Goal: Information Seeking & Learning: Learn about a topic

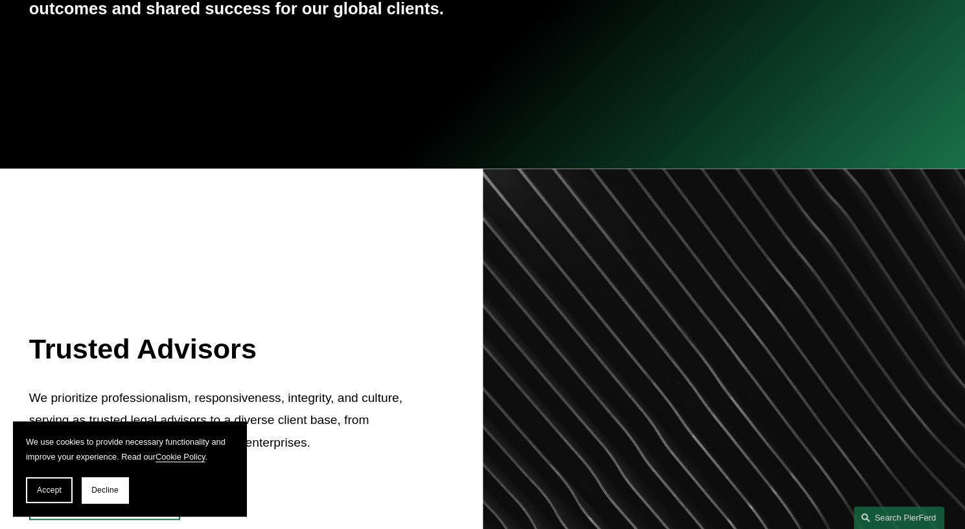
scroll to position [311, 0]
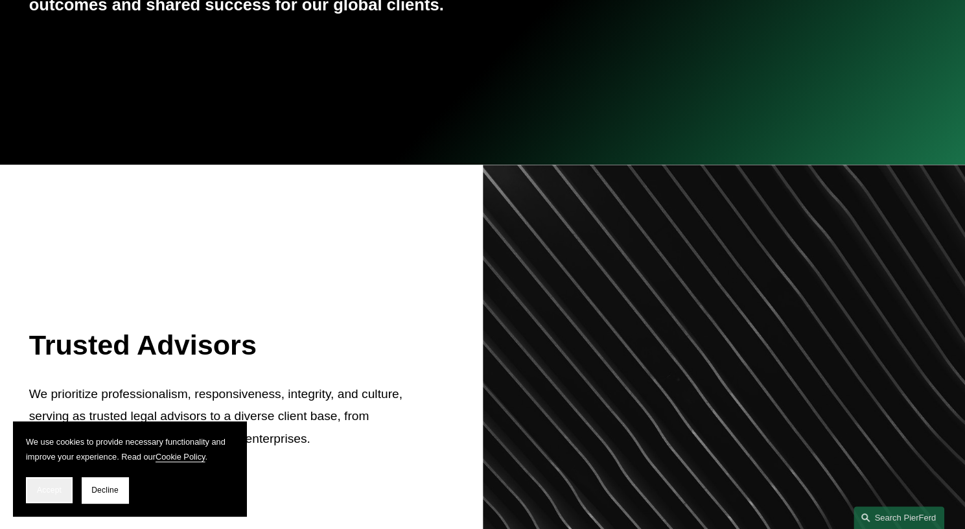
click at [47, 487] on span "Accept" at bounding box center [49, 489] width 25 height 9
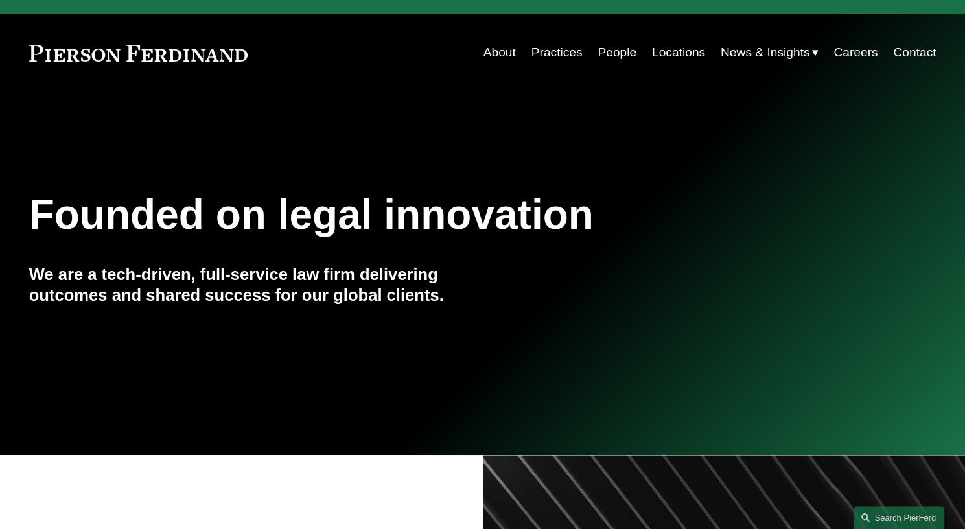
scroll to position [0, 0]
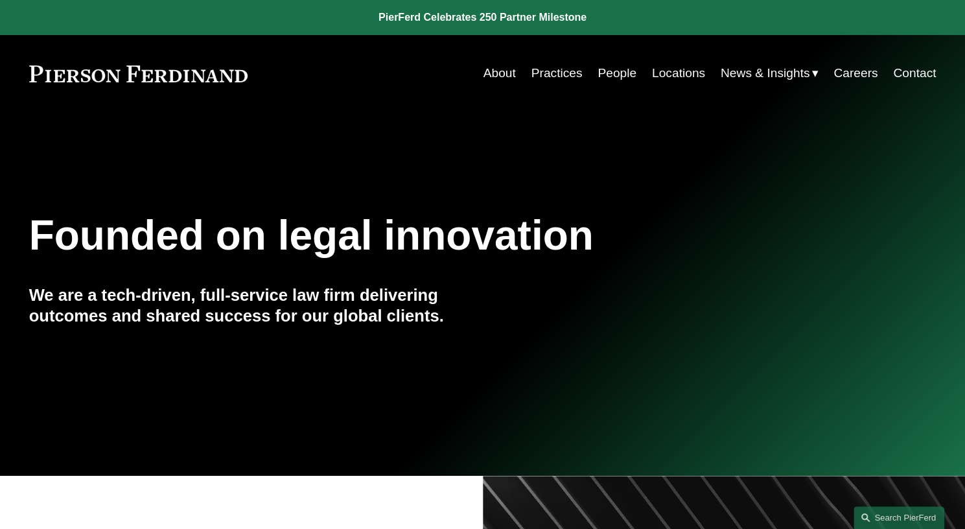
click at [688, 75] on link "Locations" at bounding box center [678, 73] width 53 height 25
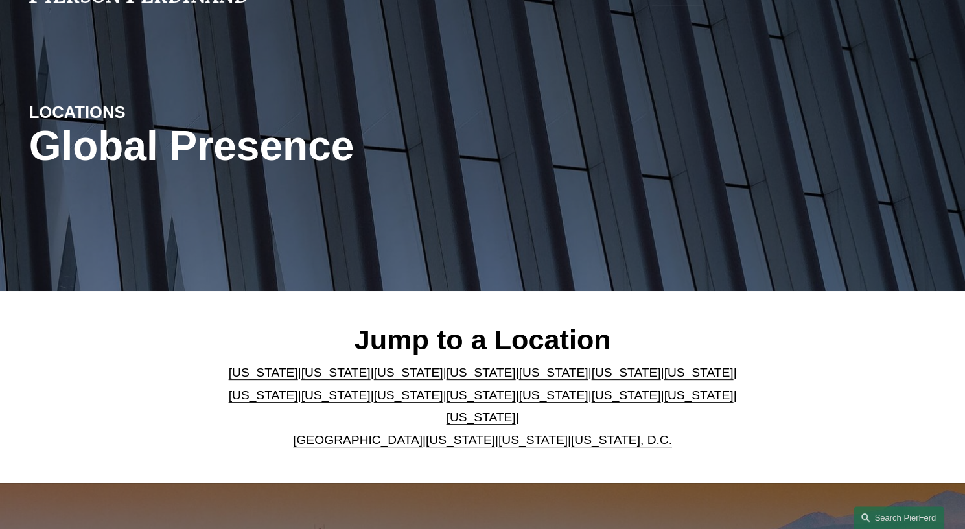
scroll to position [100, 0]
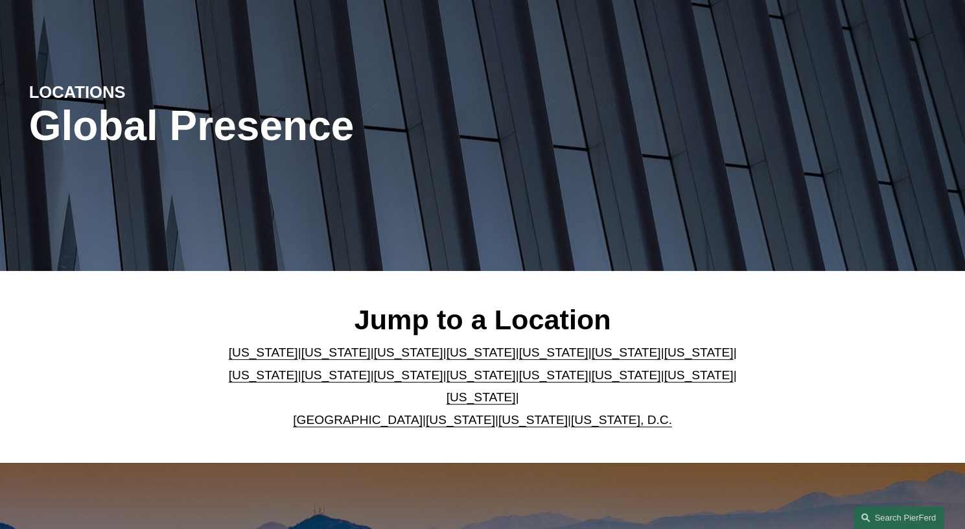
click at [518, 359] on link "[US_STATE]" at bounding box center [552, 352] width 69 height 14
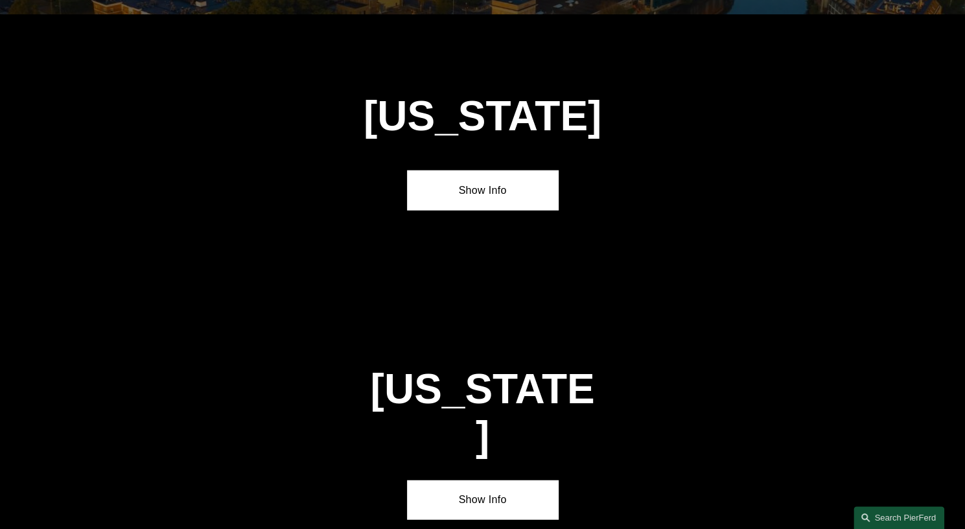
scroll to position [1644, 0]
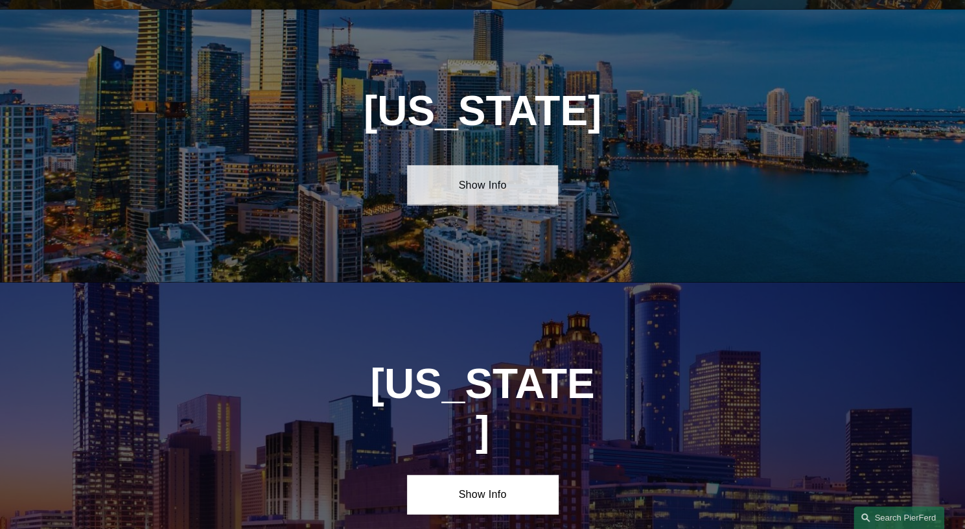
click at [481, 187] on link "Show Info" at bounding box center [482, 184] width 151 height 39
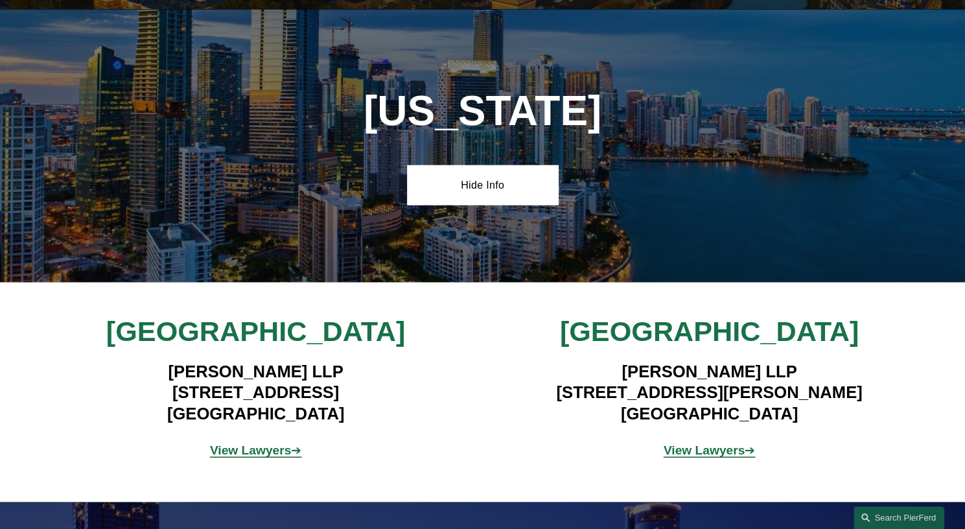
click at [262, 444] on strong "View Lawyers" at bounding box center [251, 450] width 82 height 14
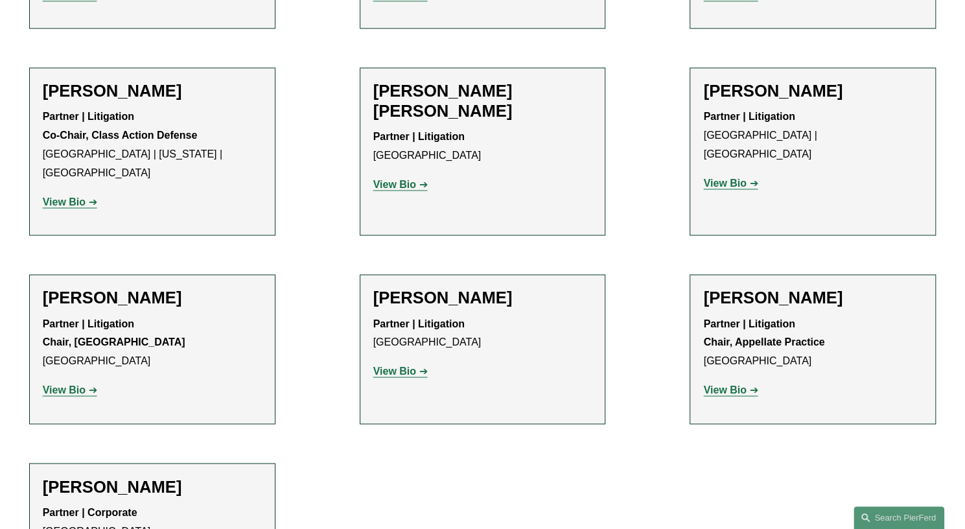
scroll to position [1044, 0]
click at [732, 385] on strong "View Bio" at bounding box center [724, 390] width 43 height 11
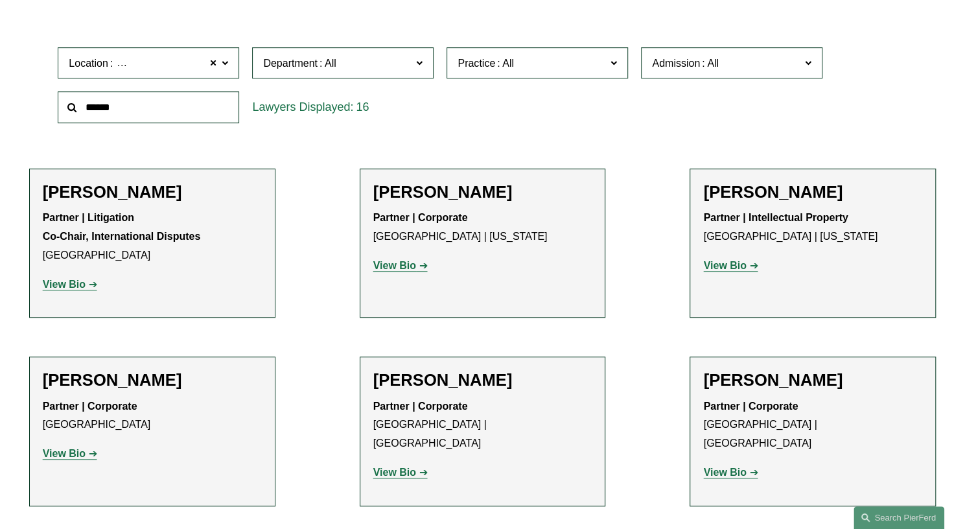
scroll to position [404, 0]
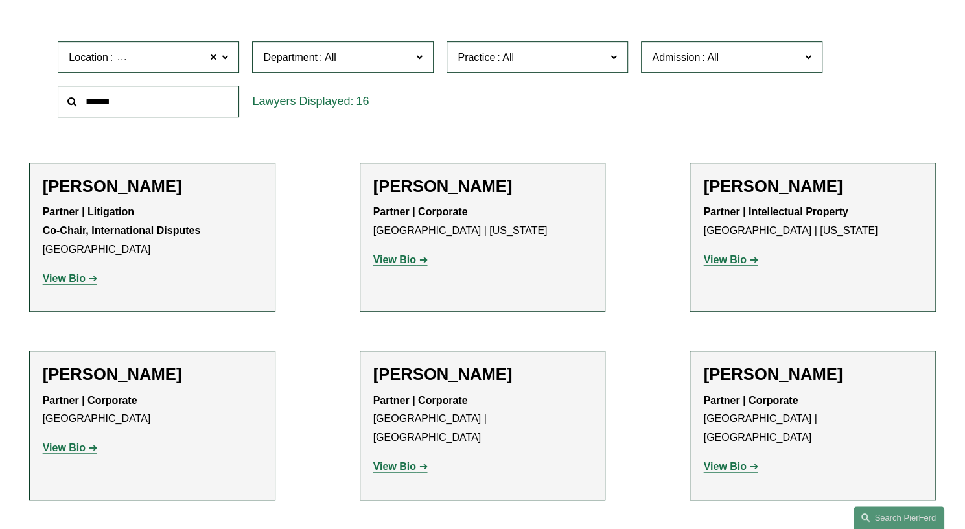
click at [67, 278] on strong "View Bio" at bounding box center [64, 278] width 43 height 11
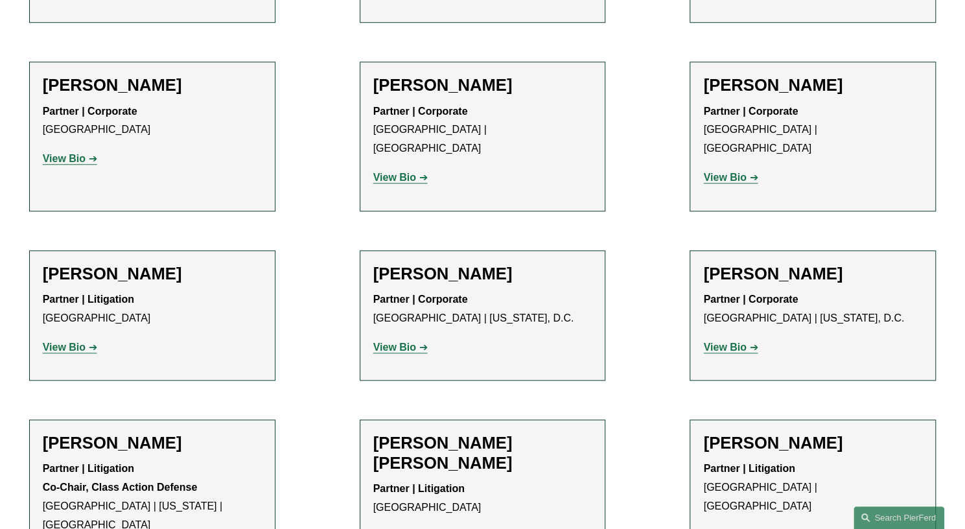
scroll to position [693, 0]
click at [84, 341] on strong "View Bio" at bounding box center [64, 346] width 43 height 11
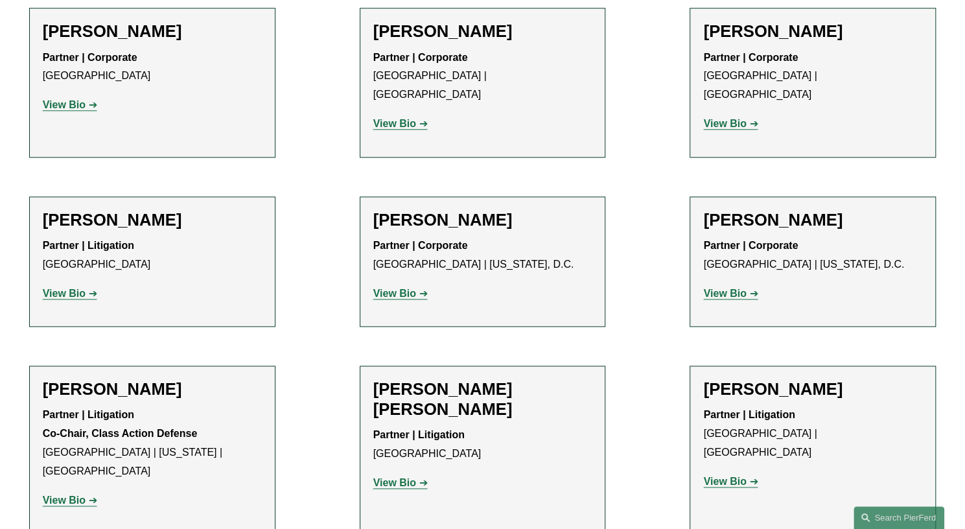
scroll to position [763, 0]
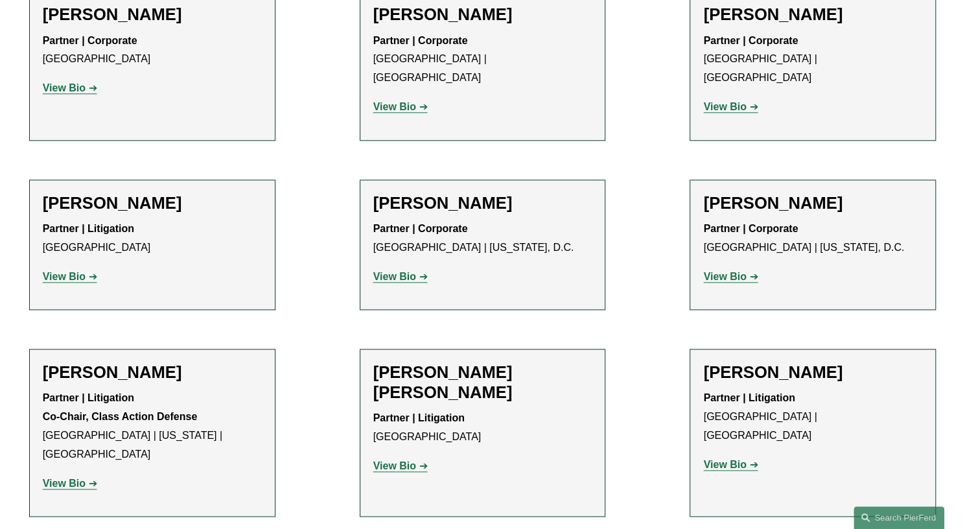
click at [84, 478] on strong "View Bio" at bounding box center [64, 483] width 43 height 11
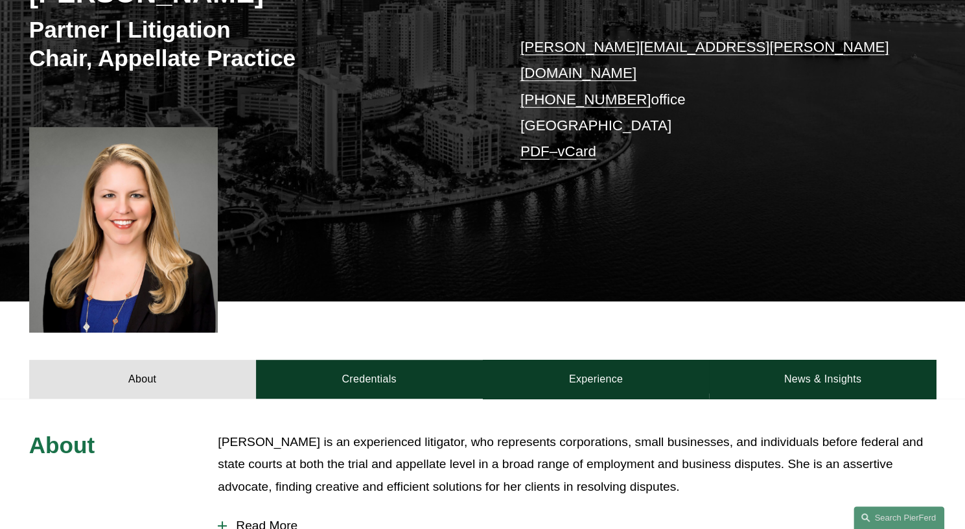
scroll to position [242, 0]
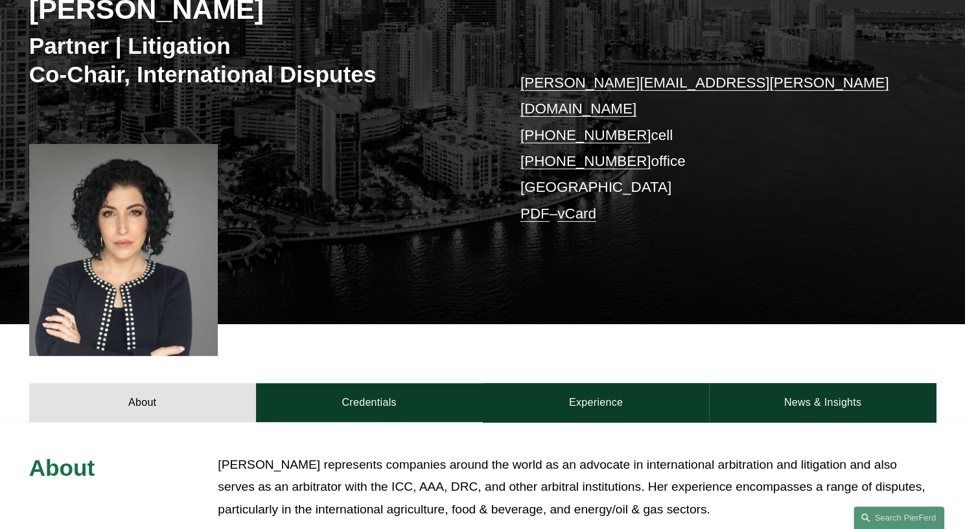
scroll to position [226, 0]
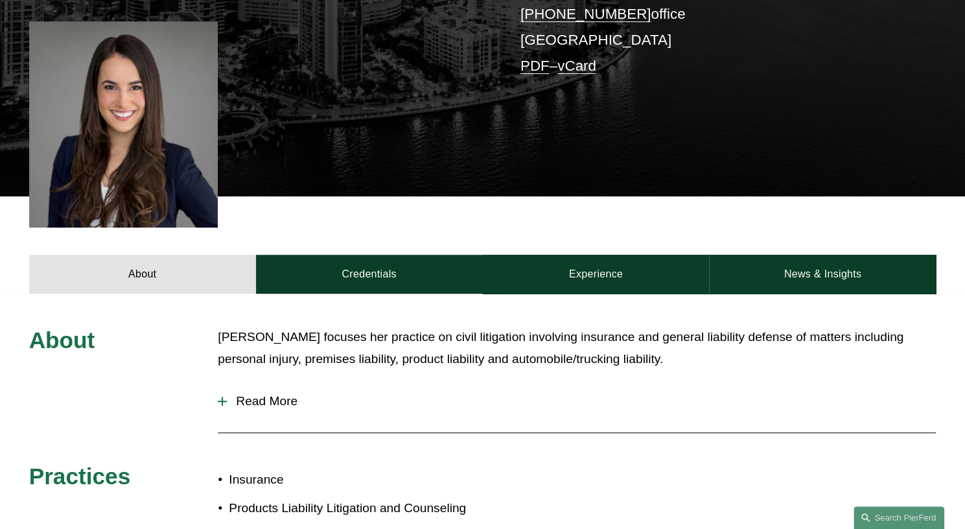
scroll to position [327, 0]
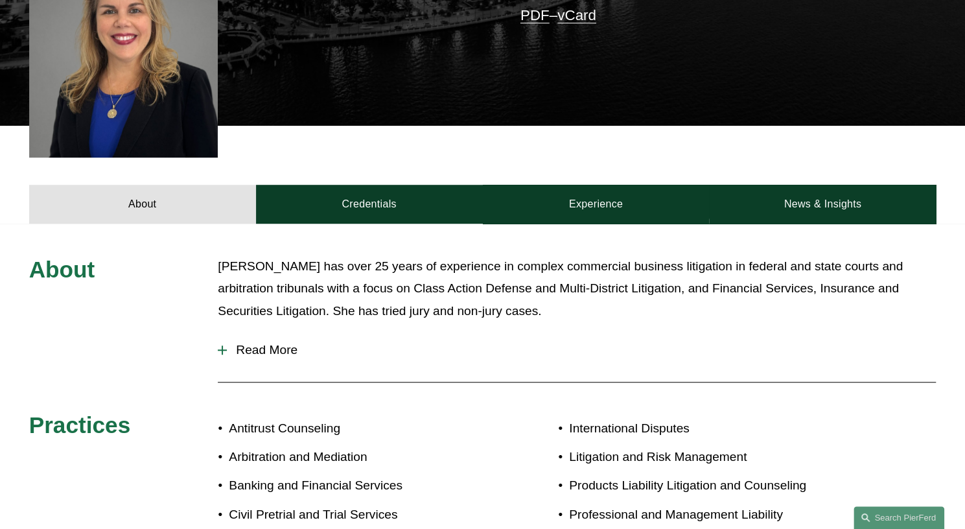
scroll to position [424, 0]
